Goal: Task Accomplishment & Management: Use online tool/utility

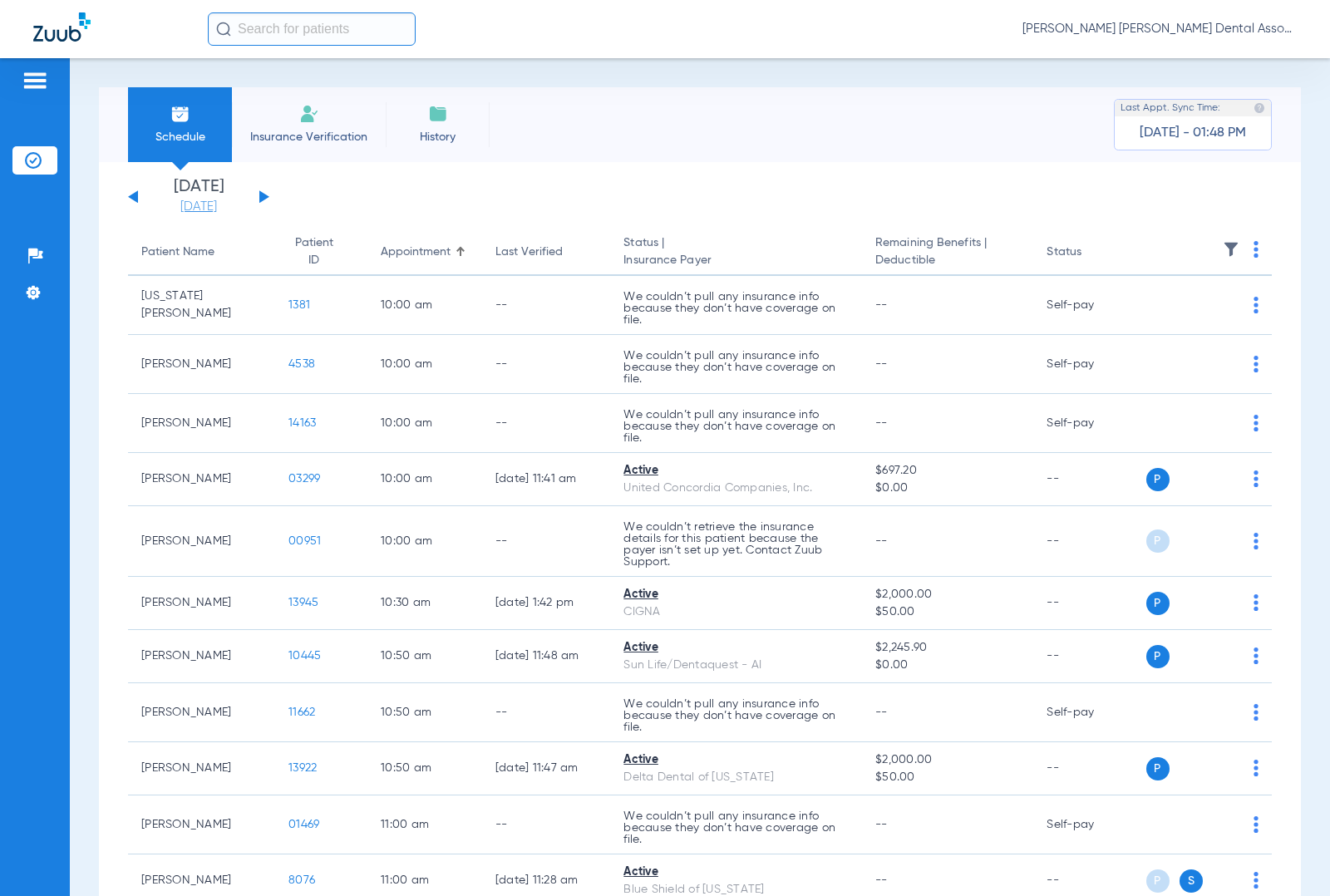
click at [206, 202] on link "[DATE]" at bounding box center [198, 206] width 100 height 16
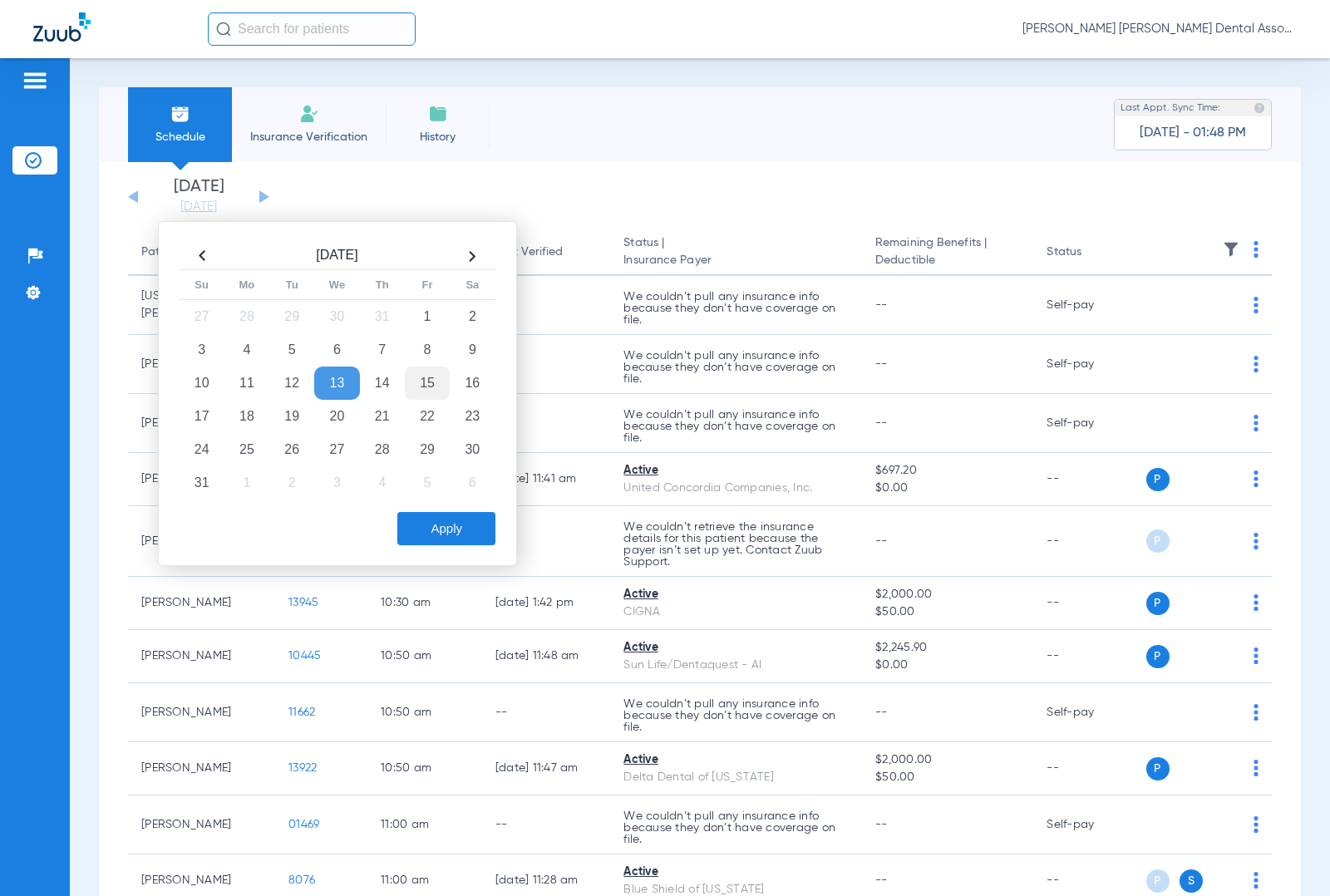
click at [426, 387] on td "15" at bounding box center [427, 382] width 45 height 33
click at [445, 532] on button "Apply" at bounding box center [446, 528] width 98 height 33
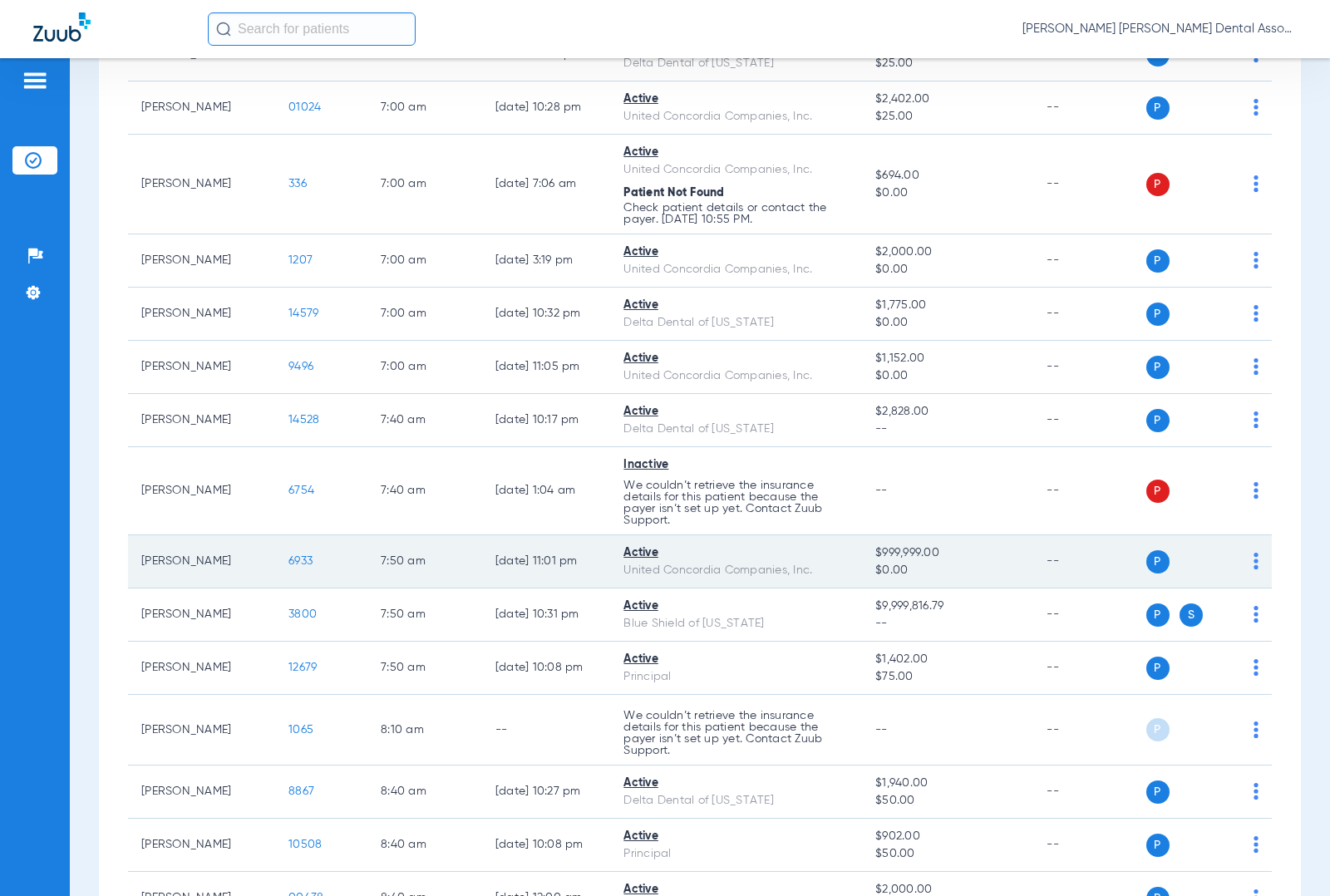
scroll to position [416, 0]
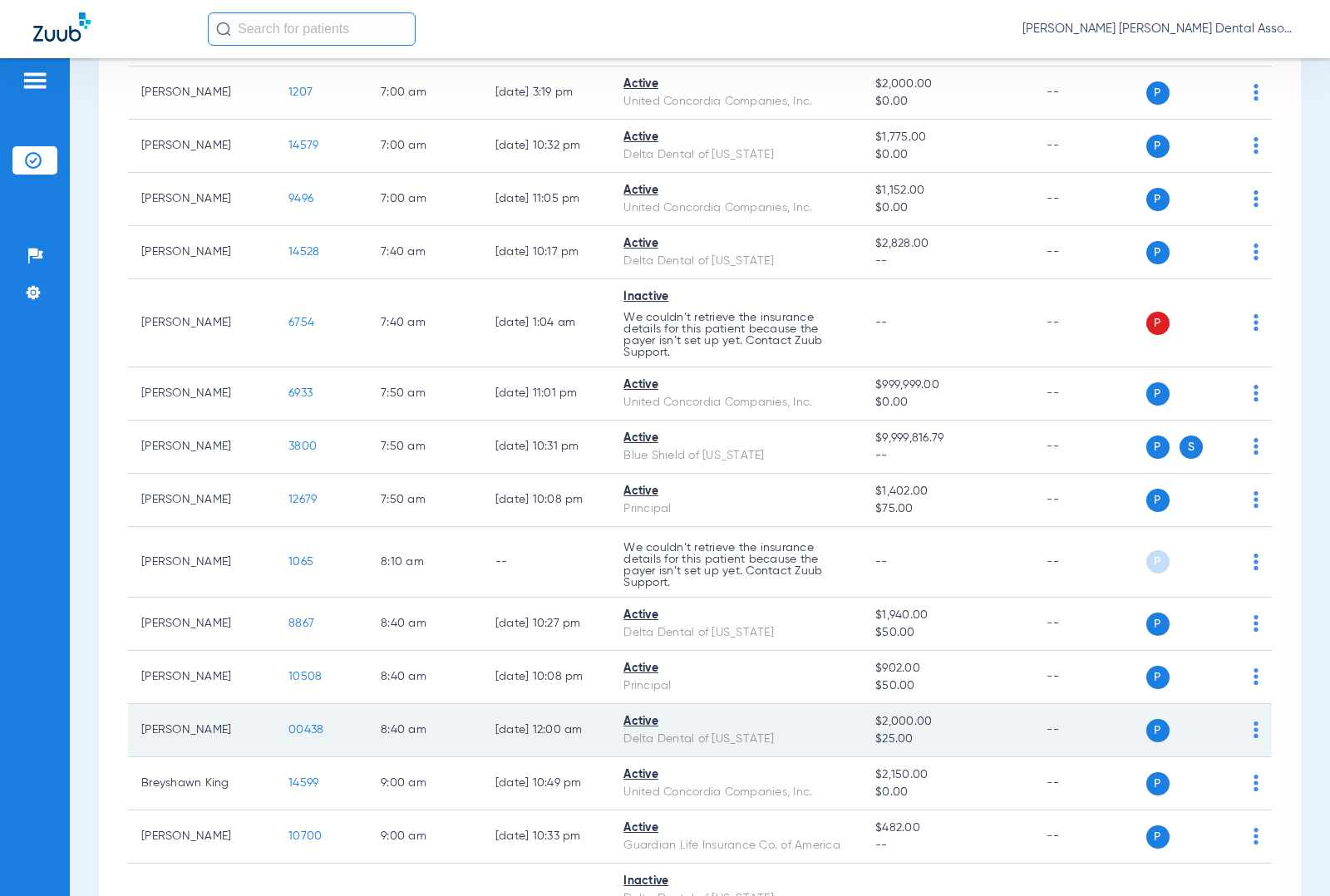
click at [1254, 730] on img at bounding box center [1256, 730] width 5 height 16
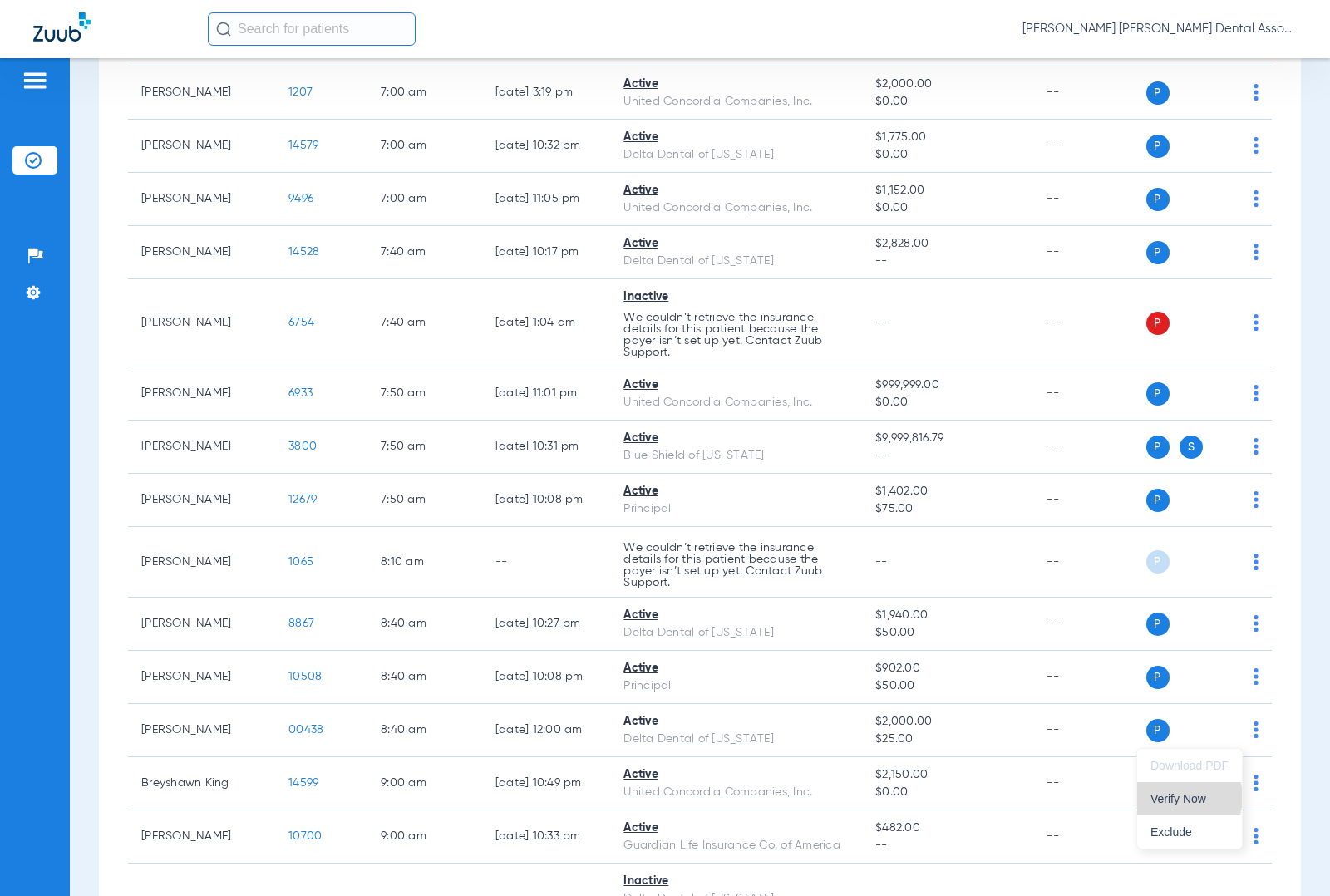
click at [1191, 798] on span "Verify Now" at bounding box center [1190, 799] width 78 height 11
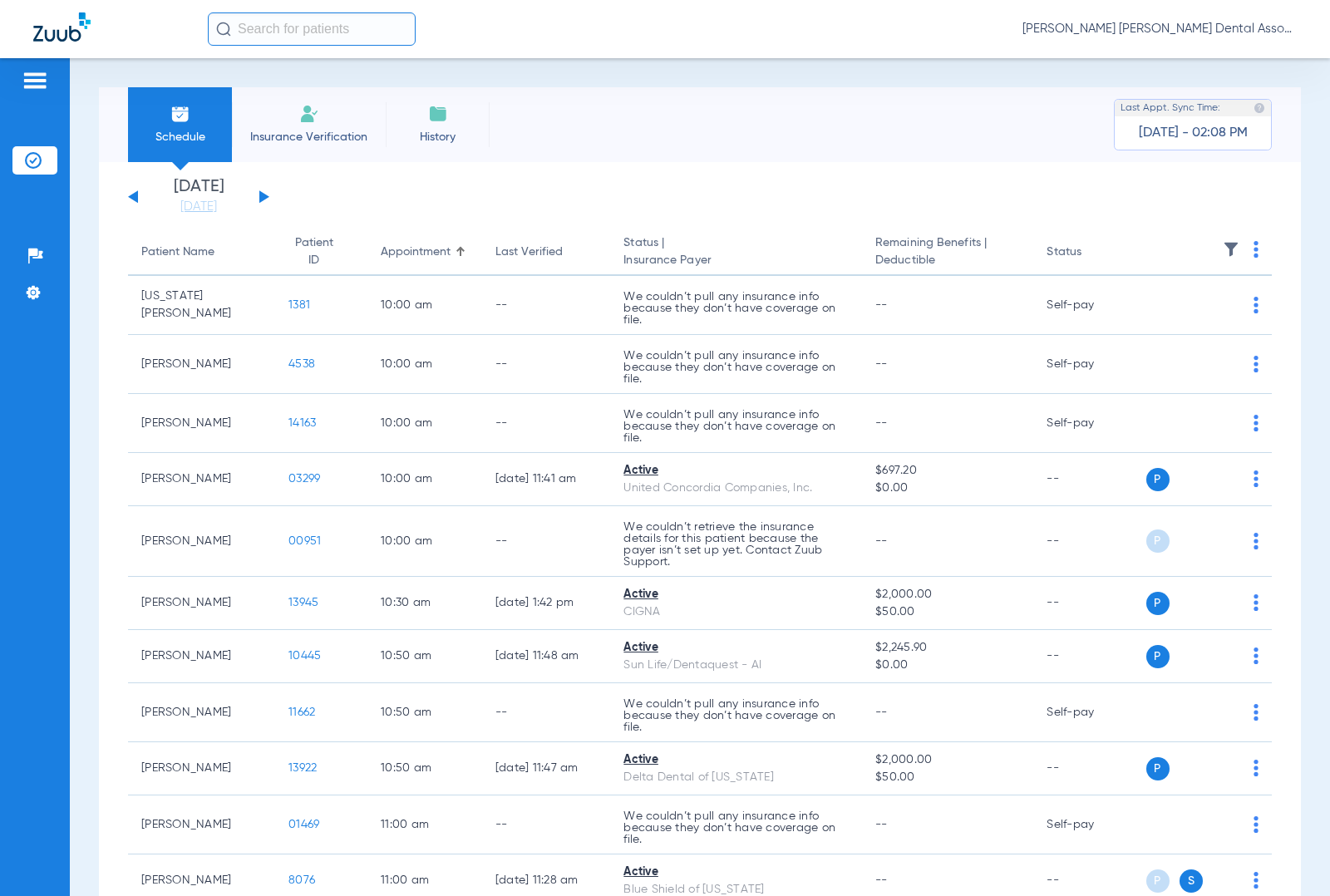
click at [262, 191] on div "[DATE] [DATE] [DATE] [DATE] [DATE] [DATE] [DATE] [DATE] [DATE] [DATE] [DATE] [D…" at bounding box center [199, 197] width 142 height 36
click at [210, 200] on link "[DATE]" at bounding box center [198, 206] width 100 height 16
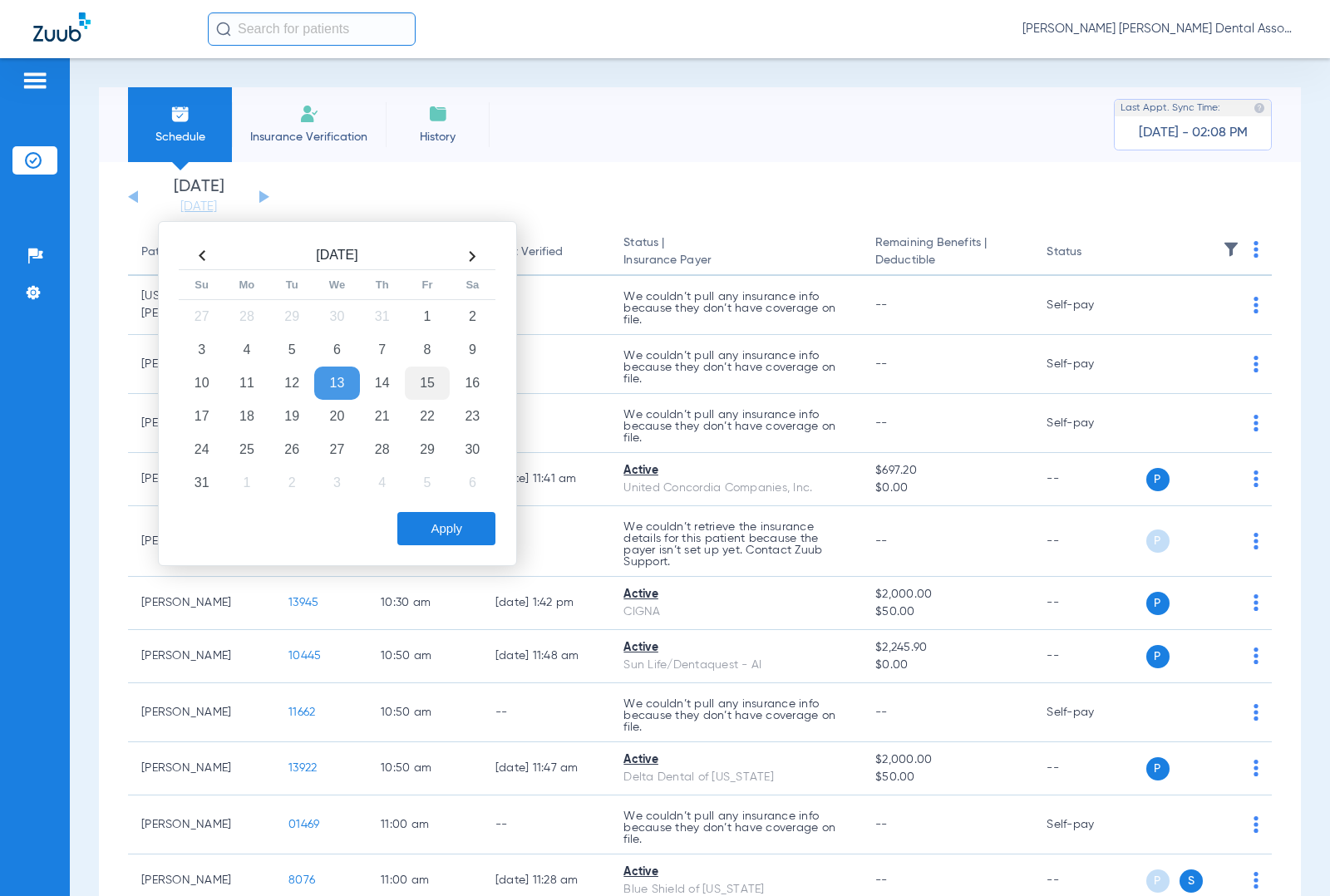
click at [426, 386] on td "15" at bounding box center [427, 382] width 45 height 33
click at [459, 526] on button "Apply" at bounding box center [446, 528] width 98 height 33
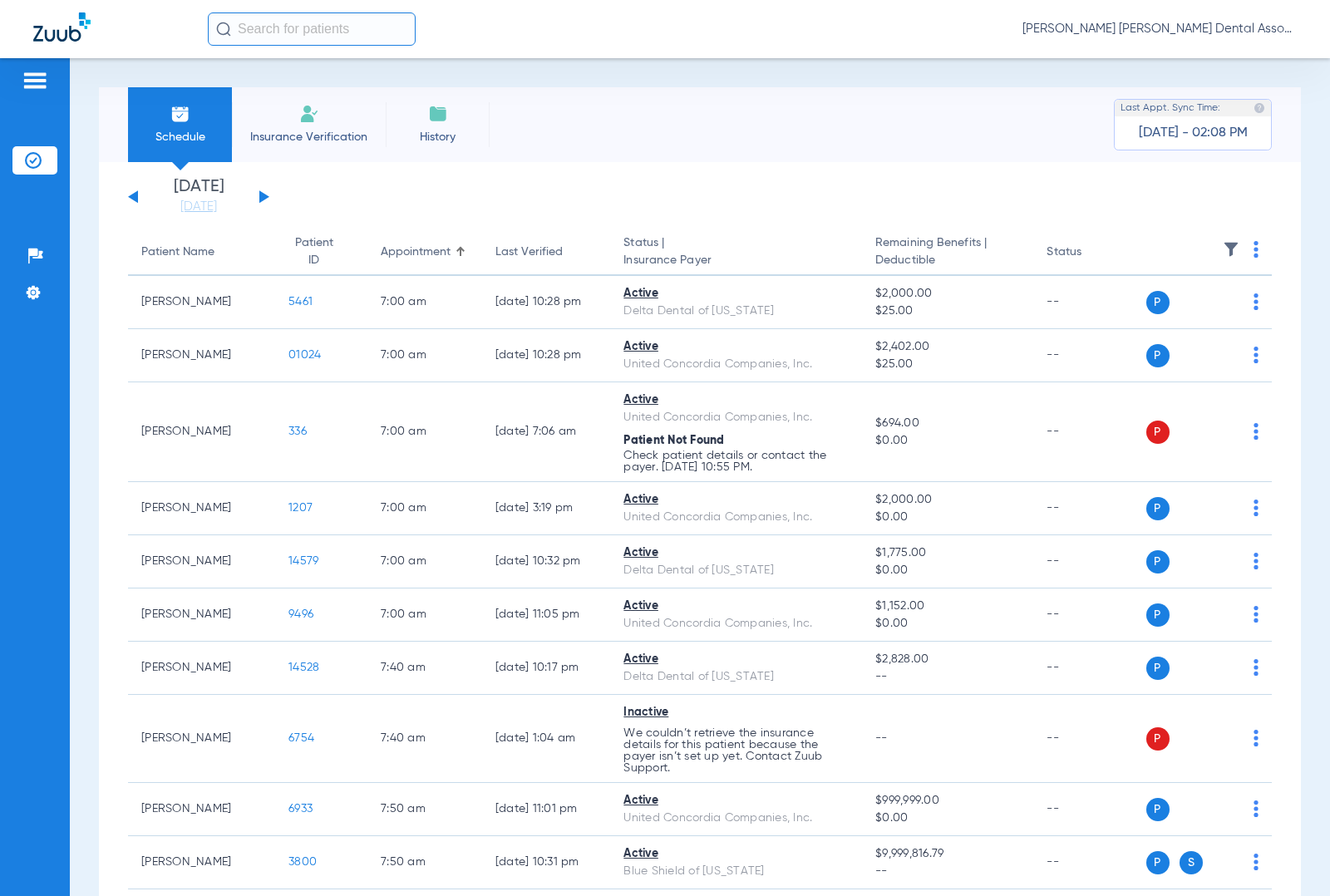
click at [304, 126] on li "Insurance Verification" at bounding box center [309, 125] width 154 height 75
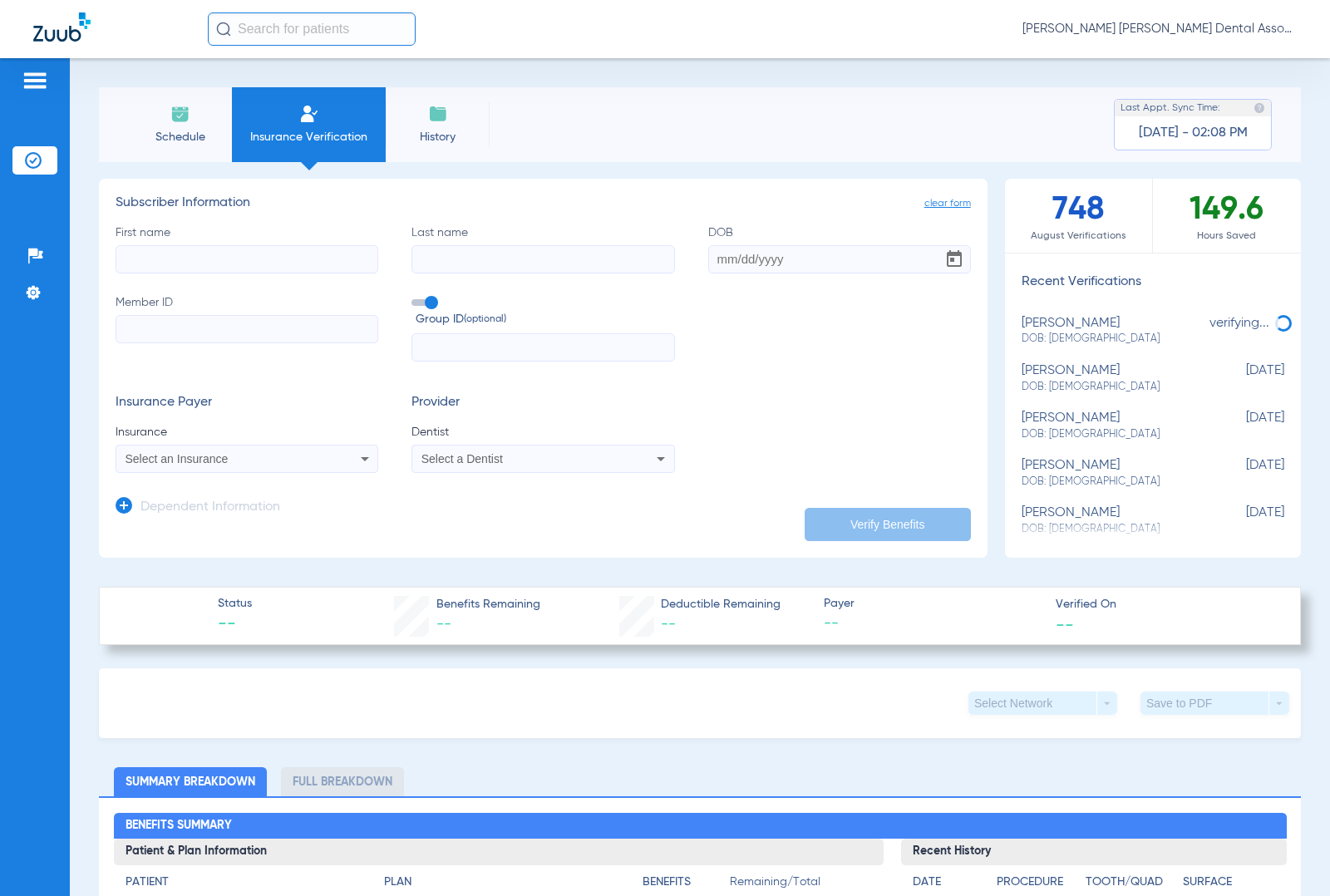
click at [75, 345] on div "Schedule Insurance Verification History Last Appt. Sync Time: [DATE] - 02:08 PM…" at bounding box center [699, 477] width 1261 height 838
click at [308, 134] on span "Insurance Verification" at bounding box center [308, 136] width 128 height 16
click at [202, 122] on li "Schedule" at bounding box center [180, 125] width 104 height 75
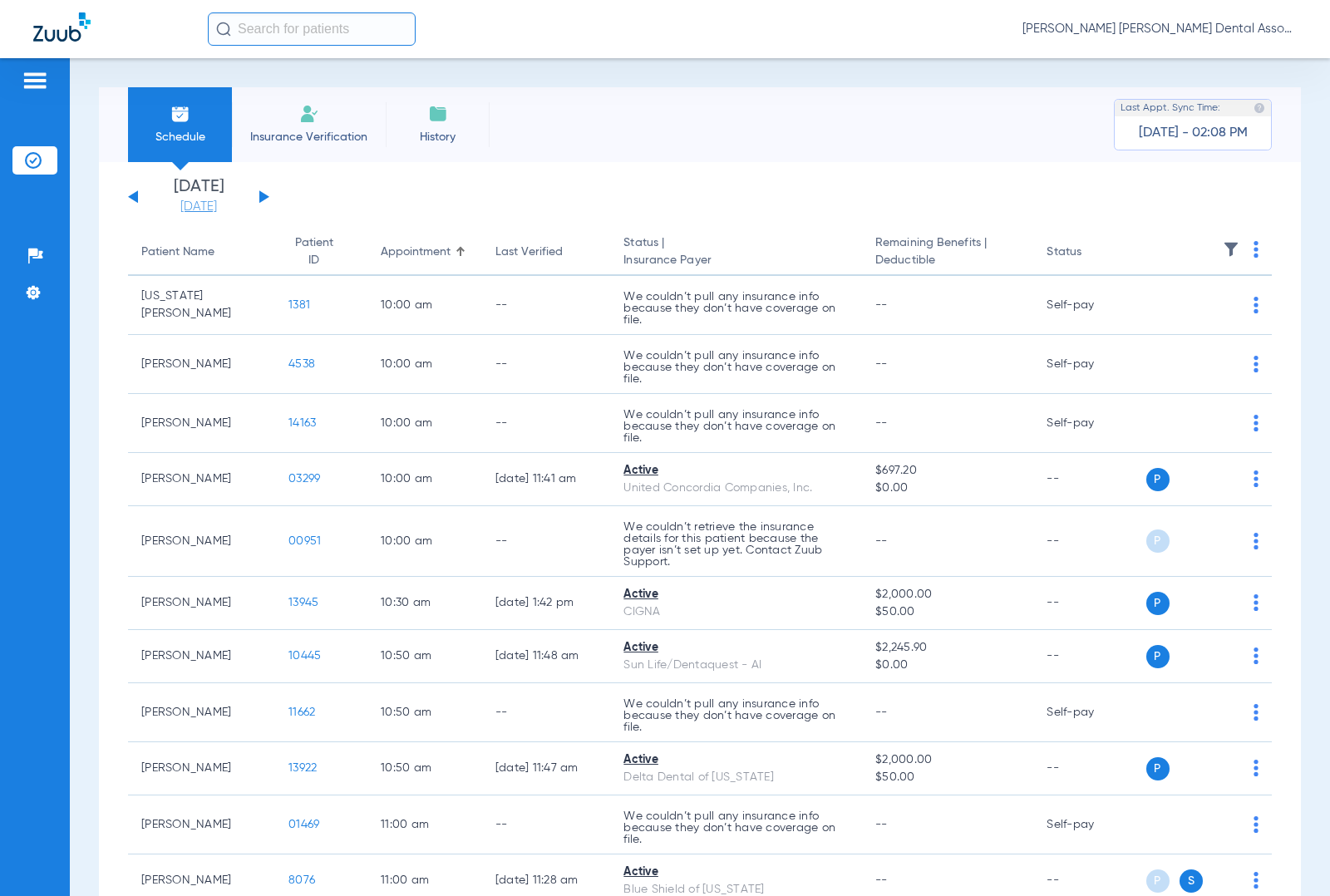
click at [206, 206] on link "[DATE]" at bounding box center [198, 206] width 100 height 16
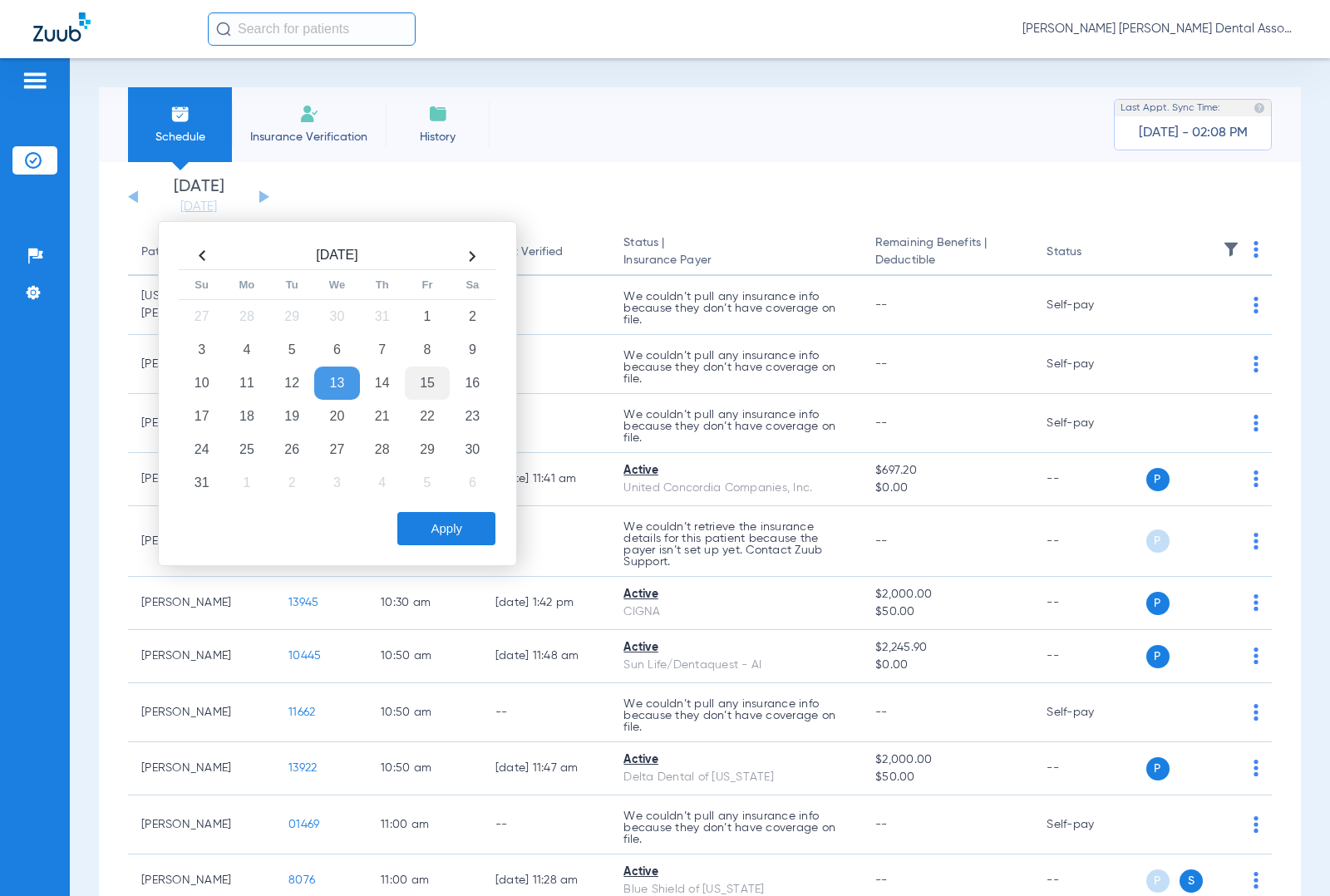
click at [428, 375] on td "15" at bounding box center [427, 382] width 45 height 33
click at [459, 520] on button "Apply" at bounding box center [446, 528] width 98 height 33
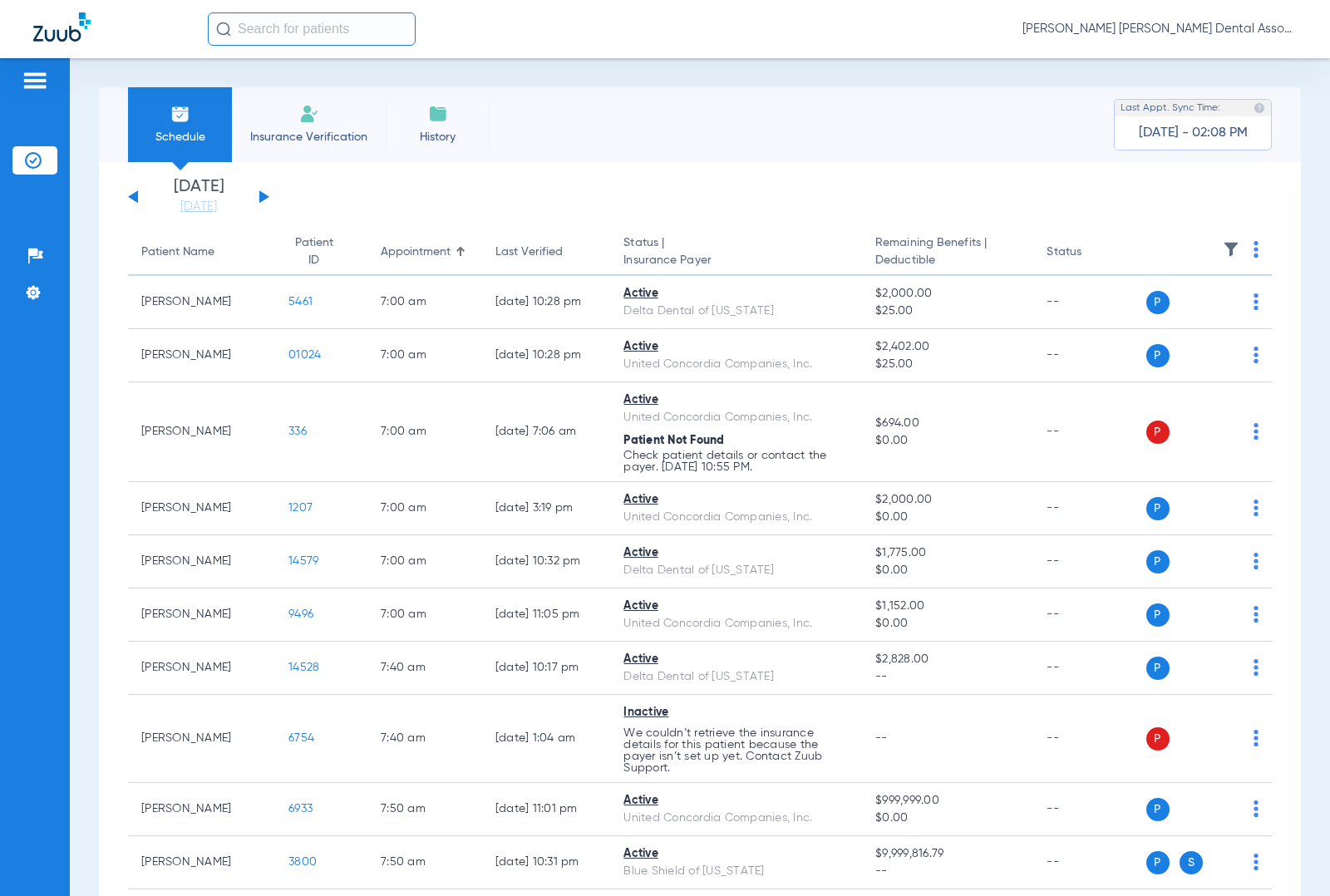
click at [1244, 247] on th at bounding box center [1209, 252] width 127 height 47
click at [1254, 247] on img at bounding box center [1256, 248] width 5 height 16
click at [1196, 313] on span "Verify All" at bounding box center [1177, 316] width 104 height 11
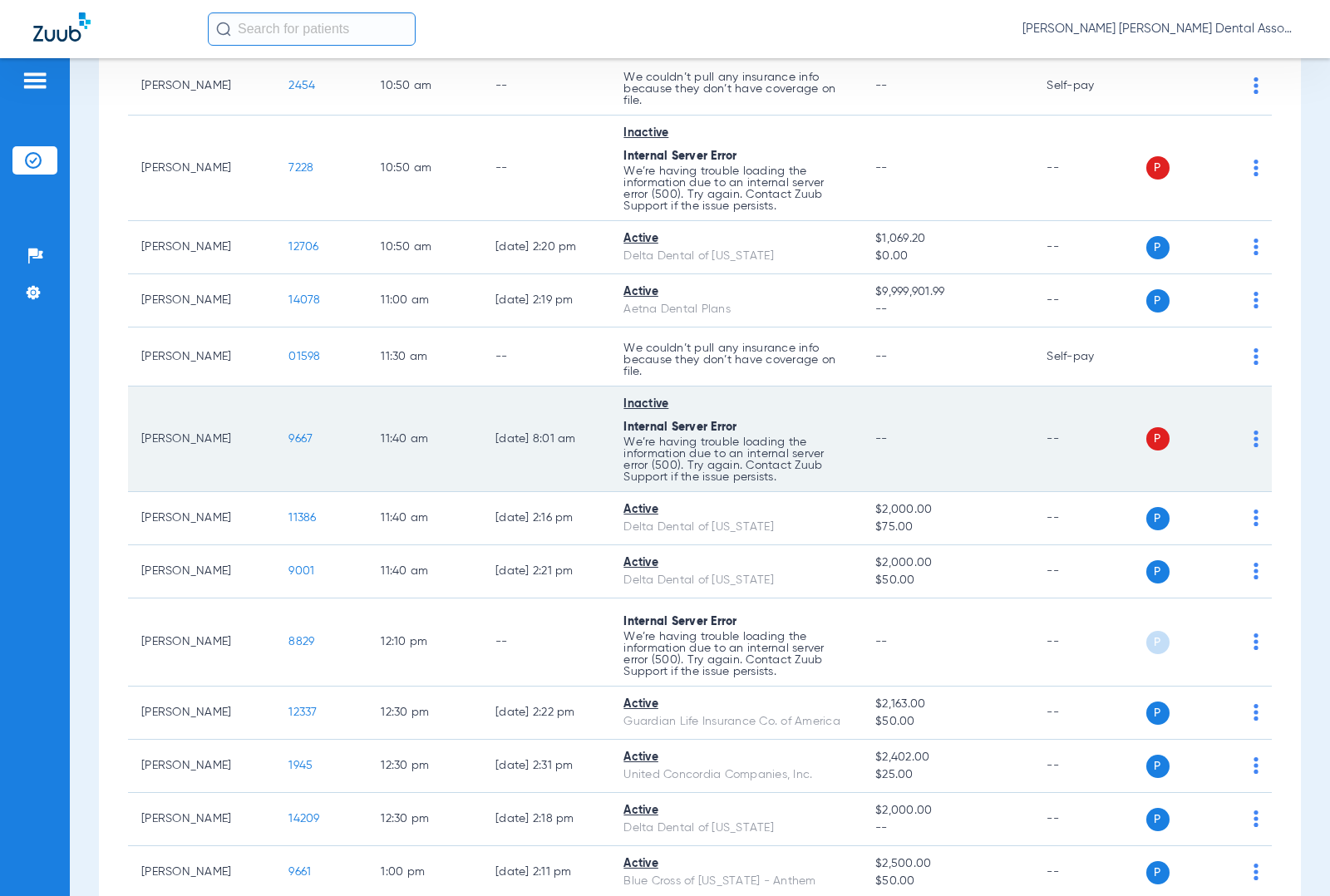
scroll to position [1663, 0]
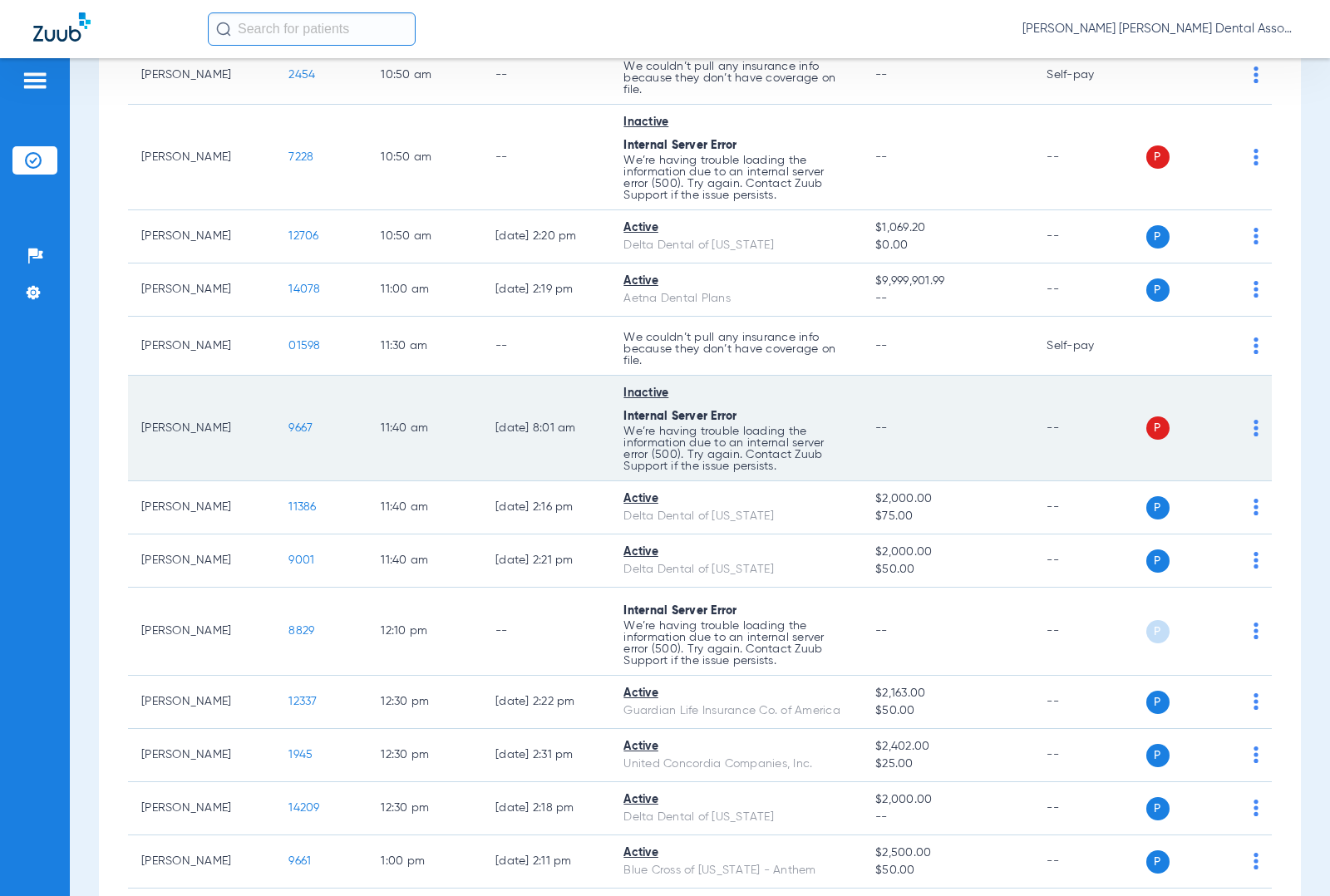
click at [186, 434] on td "[PERSON_NAME]" at bounding box center [202, 428] width 147 height 106
click at [184, 433] on td "[PERSON_NAME]" at bounding box center [202, 428] width 147 height 106
copy td "[PERSON_NAME]"
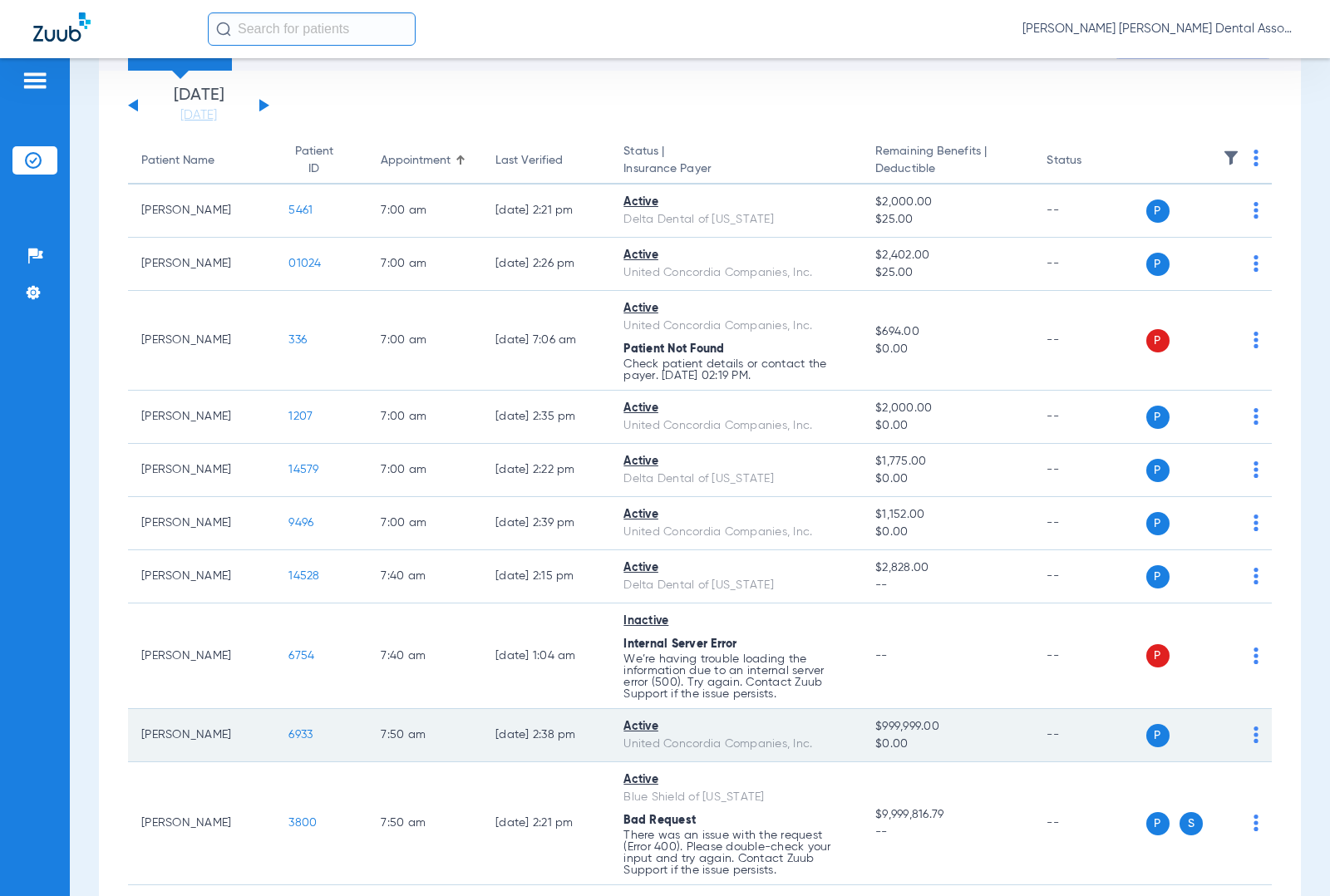
scroll to position [0, 0]
